Goal: Transaction & Acquisition: Purchase product/service

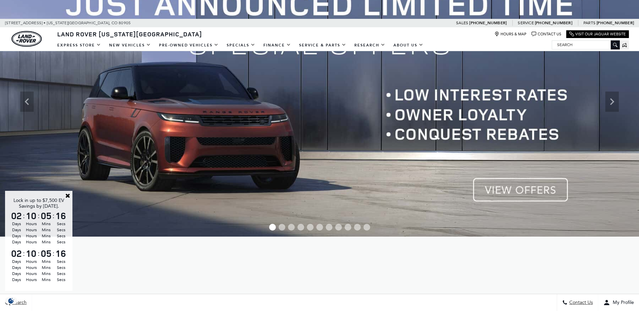
scroll to position [67, 0]
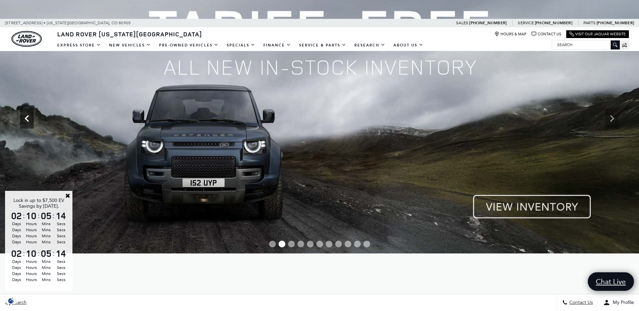
click at [32, 115] on icon "Previous" at bounding box center [26, 118] width 13 height 13
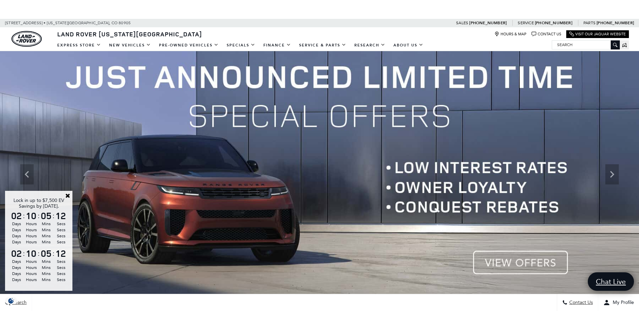
scroll to position [0, 0]
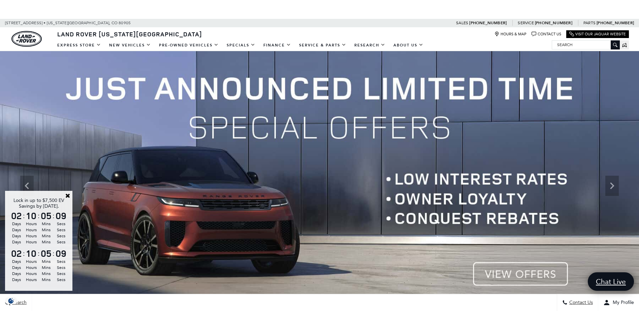
click at [505, 276] on img at bounding box center [319, 186] width 639 height 270
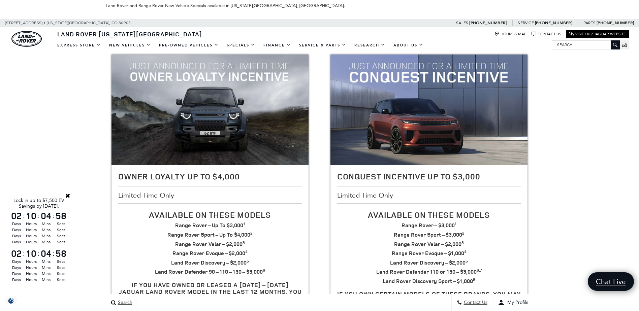
scroll to position [135, 0]
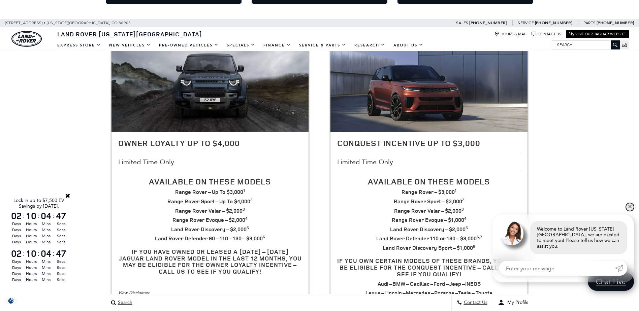
click at [628, 211] on link "✕" at bounding box center [630, 207] width 8 height 8
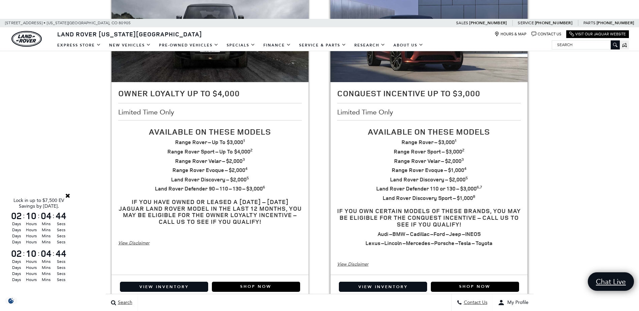
scroll to position [202, 0]
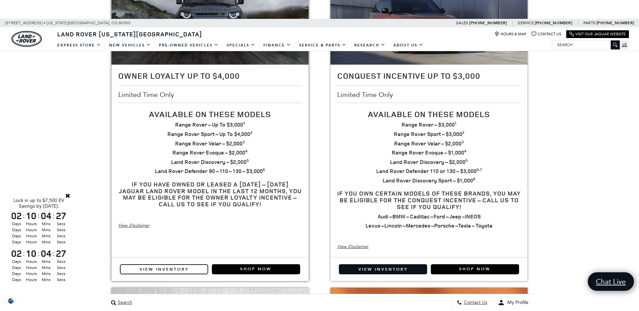
click at [161, 268] on link "View Inventory" at bounding box center [164, 269] width 88 height 10
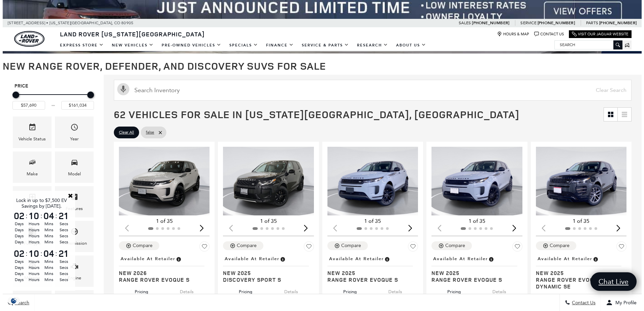
scroll to position [101, 0]
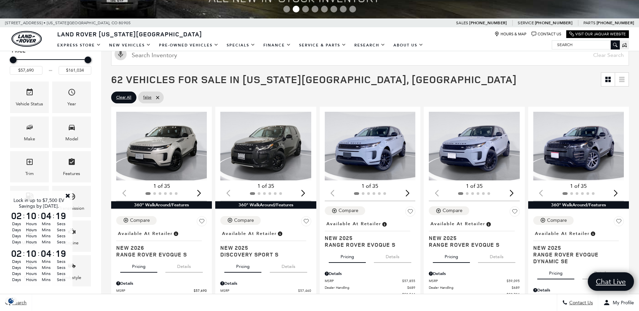
click at [68, 194] on link "Close" at bounding box center [68, 196] width 6 height 6
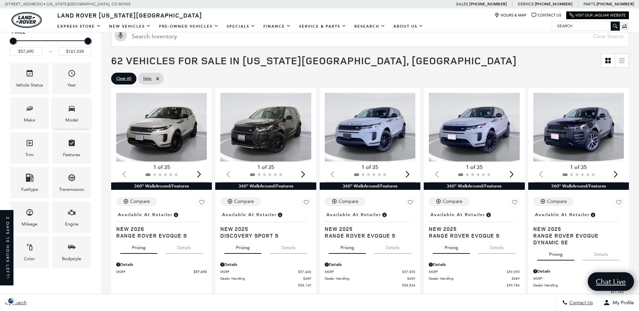
click at [71, 121] on div "Model" at bounding box center [71, 120] width 13 height 7
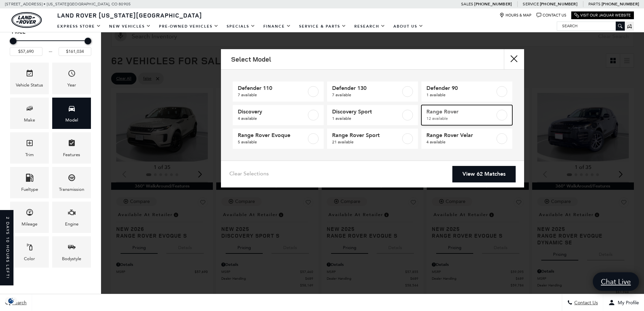
click at [505, 117] on label at bounding box center [501, 115] width 11 height 11
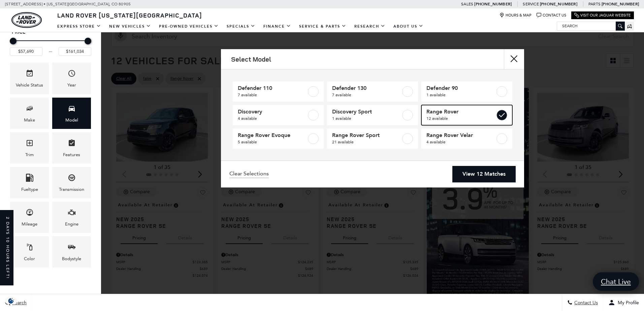
type input "$124,074"
checkbox input "true"
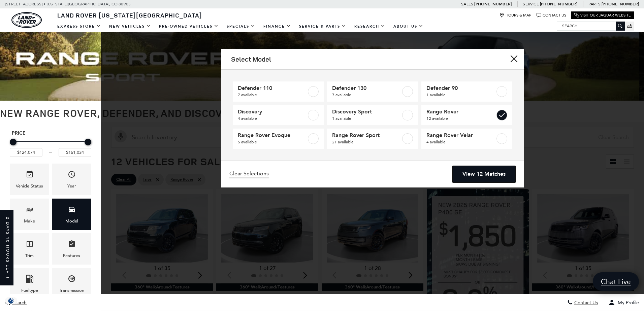
click at [488, 173] on link "View 12 Matches" at bounding box center [483, 174] width 63 height 17
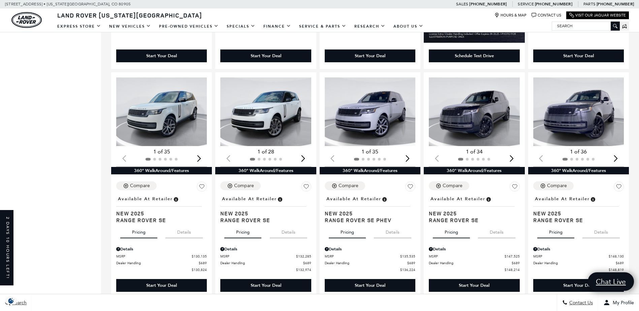
scroll to position [404, 0]
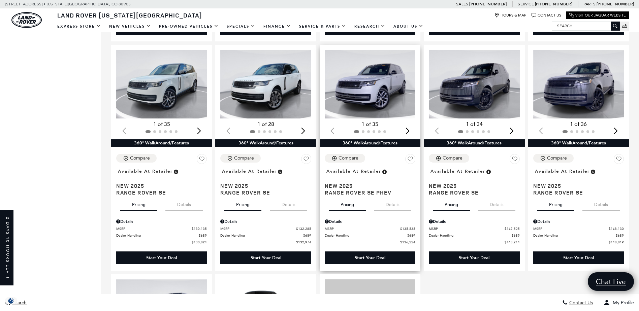
click at [363, 104] on img "1 / 2" at bounding box center [371, 84] width 92 height 69
